Goal: Information Seeking & Learning: Stay updated

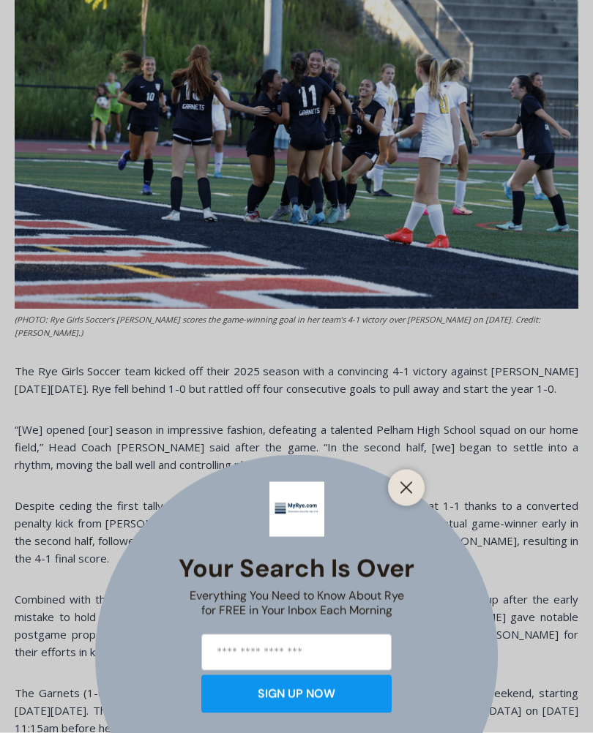
scroll to position [618, 0]
click at [405, 495] on icon "Close" at bounding box center [405, 487] width 13 height 13
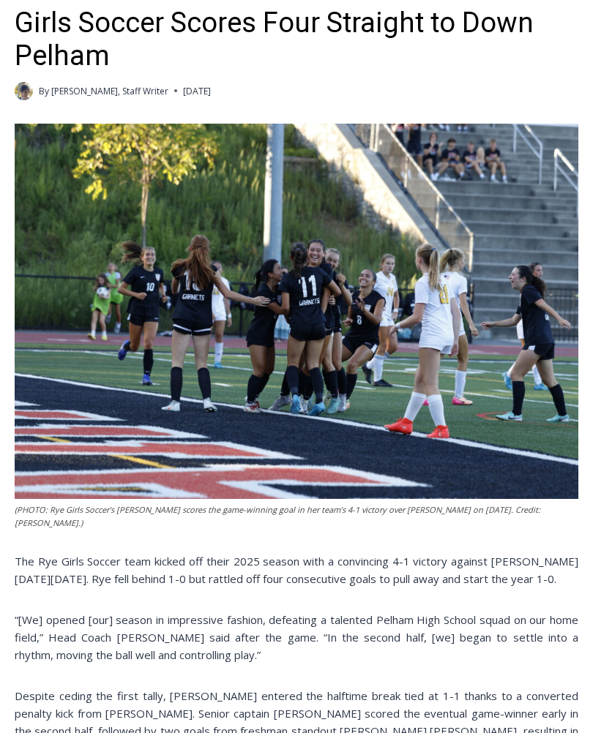
scroll to position [427, 0]
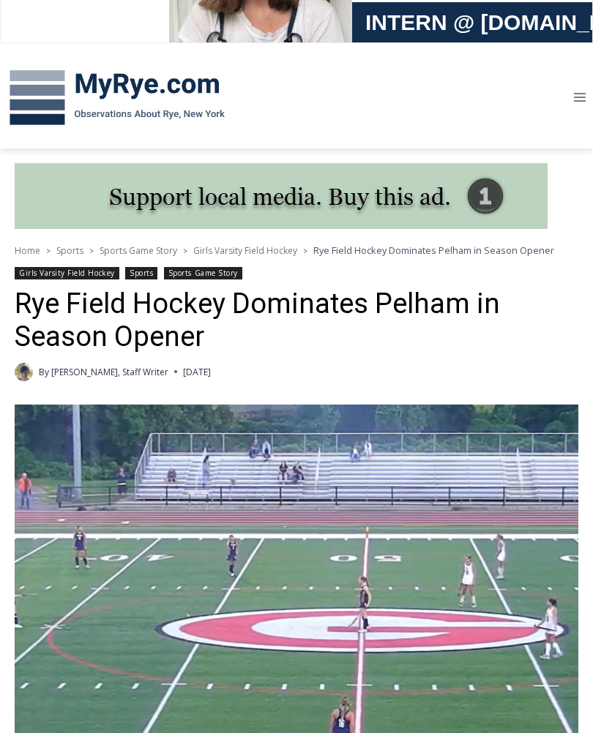
scroll to position [145, 0]
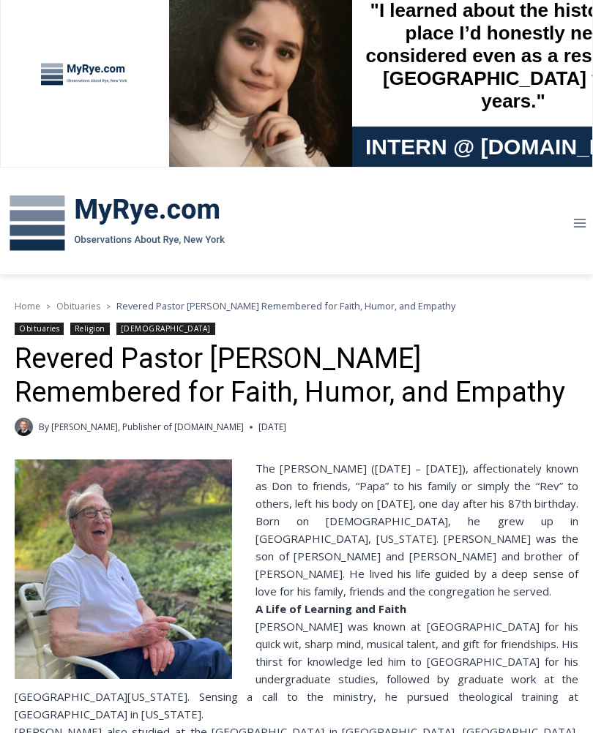
scroll to position [21, 0]
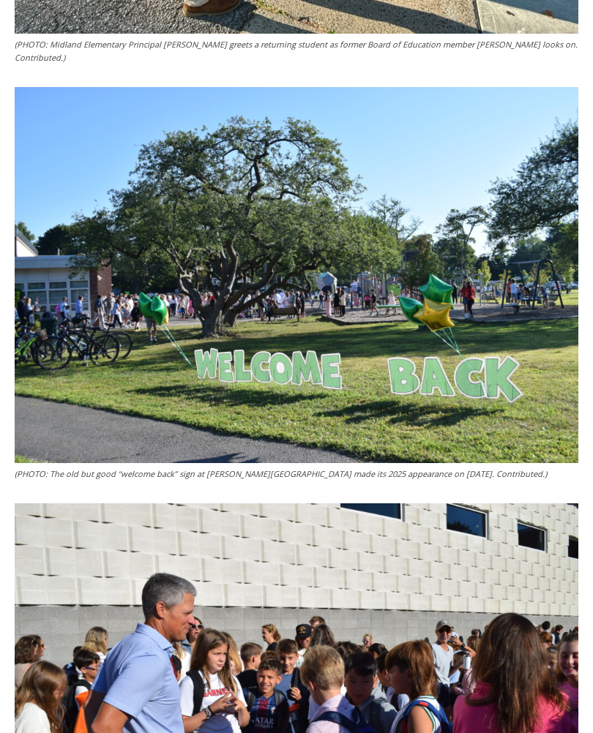
scroll to position [1498, 0]
